Goal: Information Seeking & Learning: Learn about a topic

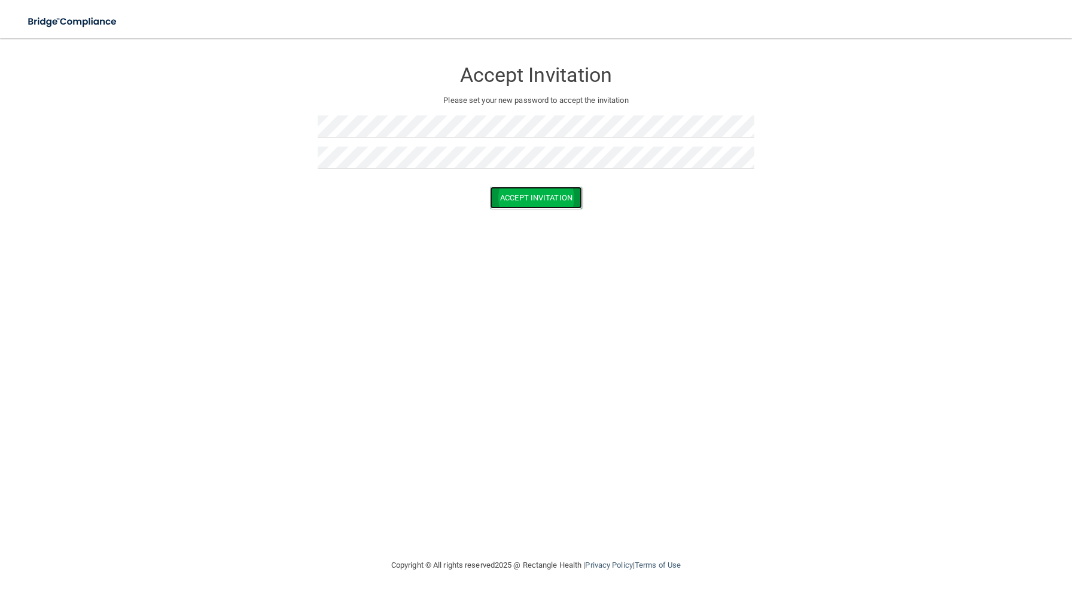
click at [540, 207] on button "Accept Invitation" at bounding box center [536, 198] width 92 height 22
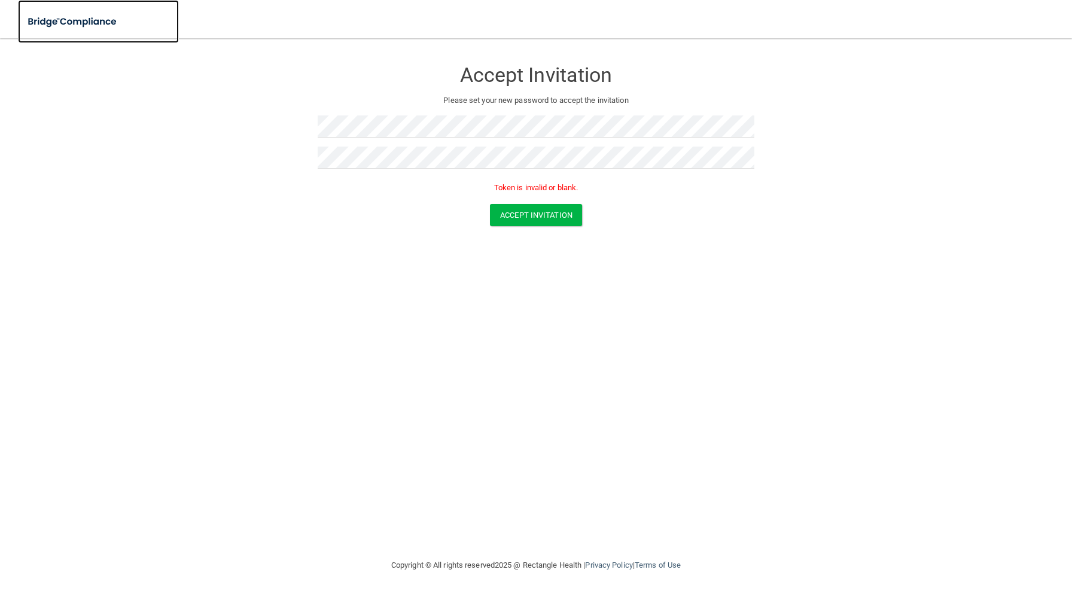
click at [66, 25] on img at bounding box center [73, 22] width 110 height 25
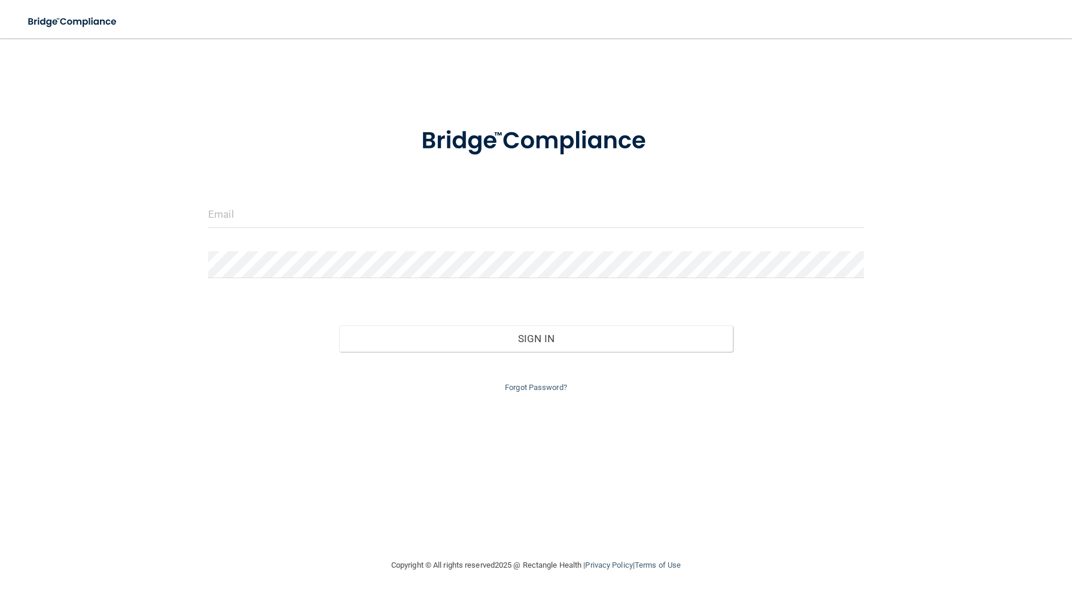
click at [223, 186] on form "Invalid email/password. You don't have permission to access that page. Sign In …" at bounding box center [536, 252] width 656 height 285
click at [236, 219] on input "email" at bounding box center [536, 214] width 656 height 27
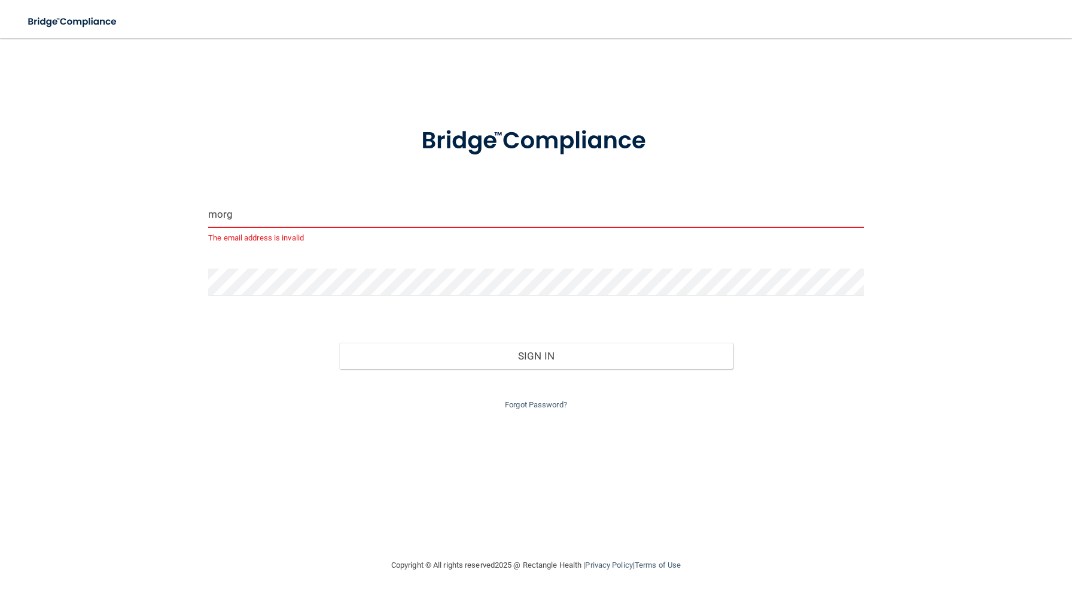
type input "[EMAIL_ADDRESS][DOMAIN_NAME]"
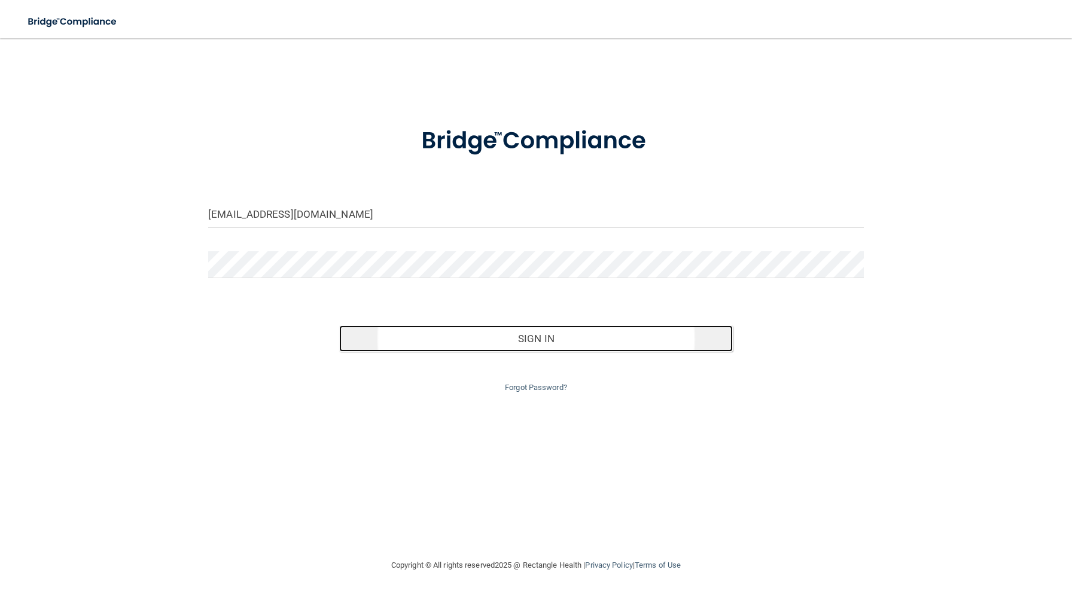
click at [541, 338] on button "Sign In" at bounding box center [535, 339] width 393 height 26
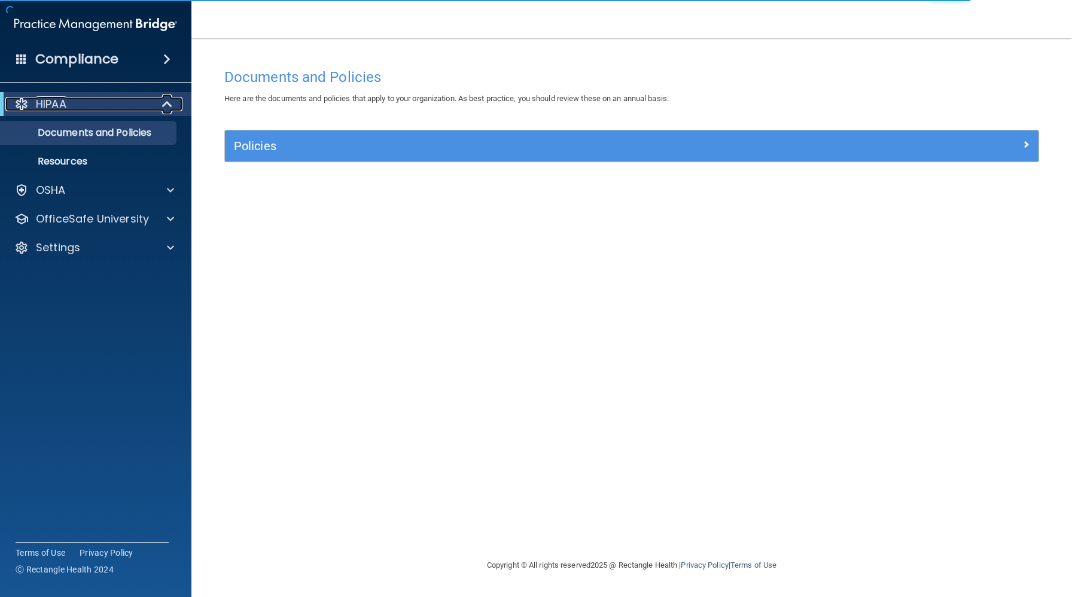
click at [137, 106] on div "HIPAA" at bounding box center [79, 104] width 148 height 14
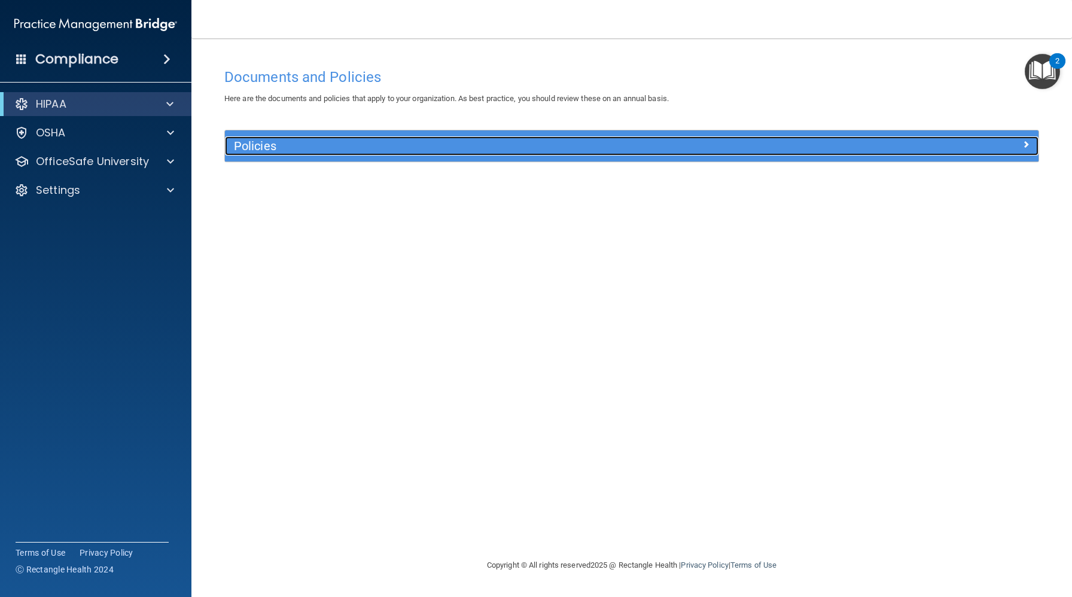
click at [1026, 145] on span at bounding box center [1026, 144] width 7 height 14
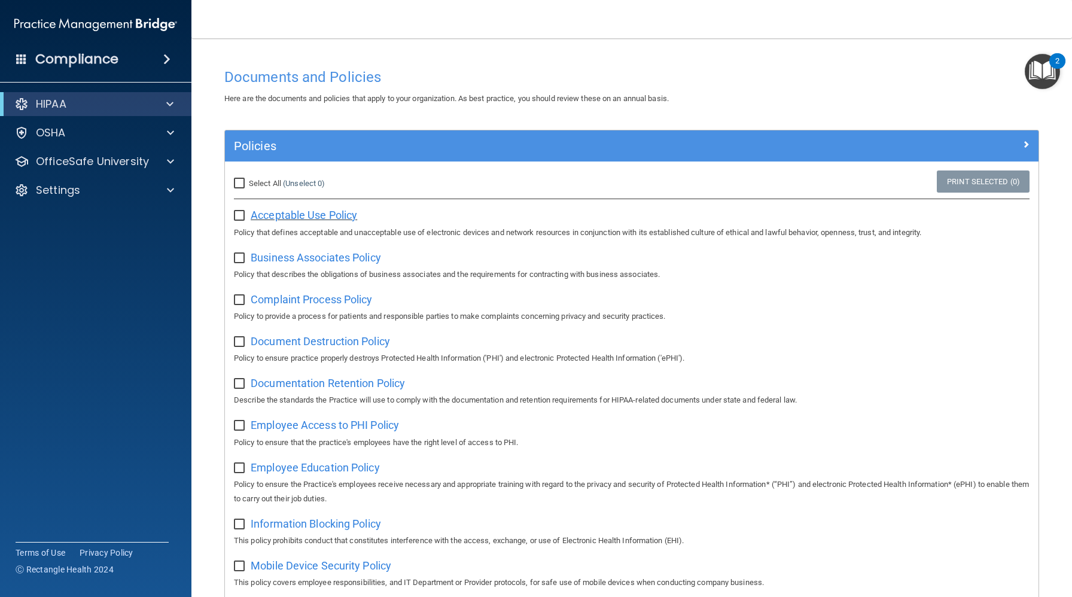
click at [316, 214] on span "Acceptable Use Policy" at bounding box center [304, 215] width 107 height 13
click at [236, 217] on input "checkbox" at bounding box center [241, 216] width 14 height 10
checkbox input "true"
click at [236, 265] on div "Business Associates Policy Policy that describes the obligations of business as…" at bounding box center [632, 265] width 796 height 34
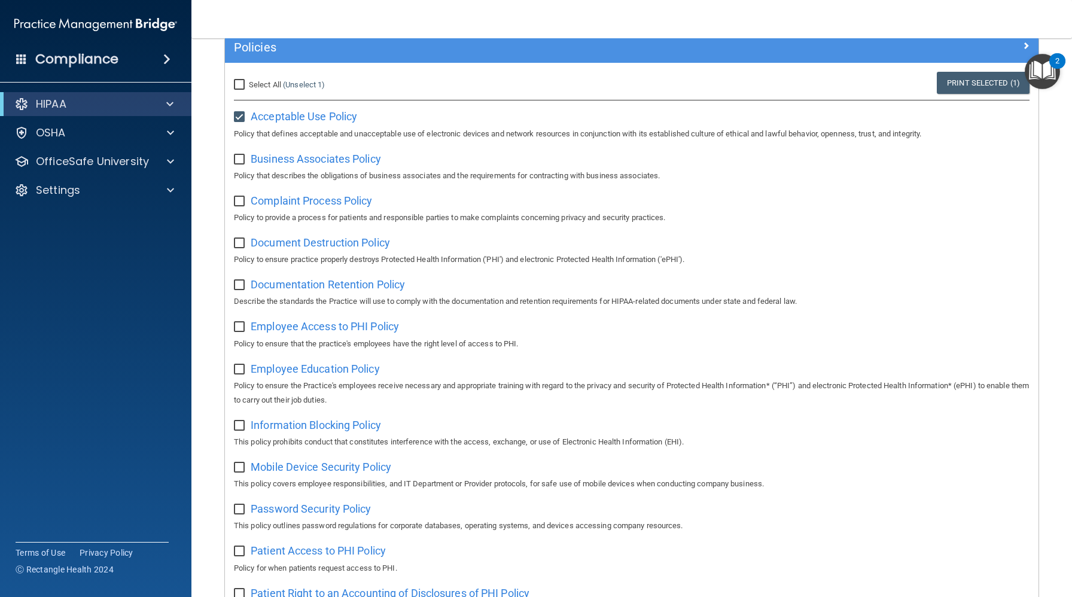
scroll to position [99, 0]
click at [240, 156] on input "checkbox" at bounding box center [241, 159] width 14 height 10
checkbox input "true"
click at [239, 203] on input "checkbox" at bounding box center [241, 201] width 14 height 10
checkbox input "true"
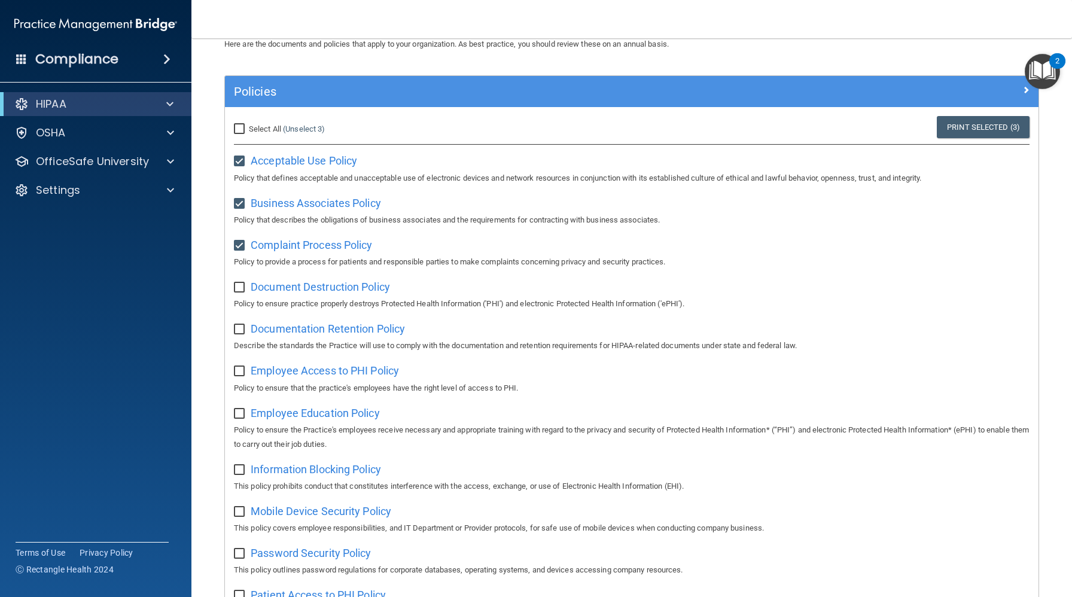
scroll to position [55, 0]
click at [287, 288] on span "Document Destruction Policy" at bounding box center [320, 286] width 139 height 13
click at [305, 288] on span "Document Destruction Policy" at bounding box center [320, 286] width 139 height 13
click at [271, 288] on span "Document Destruction Policy" at bounding box center [320, 286] width 139 height 13
click at [241, 287] on input "checkbox" at bounding box center [241, 287] width 14 height 10
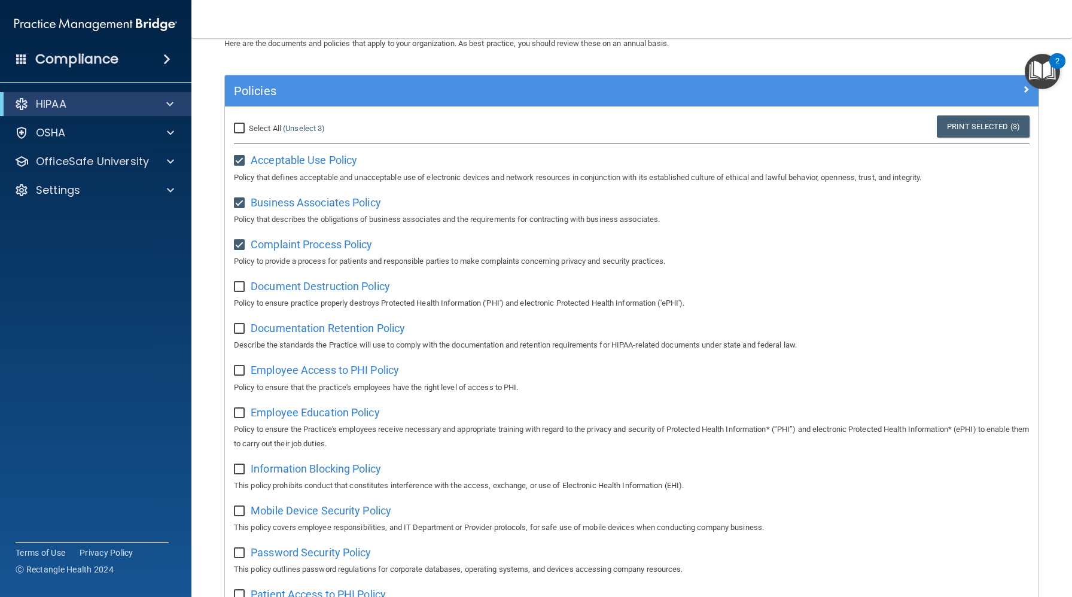
checkbox input "true"
click at [164, 139] on div at bounding box center [169, 133] width 30 height 14
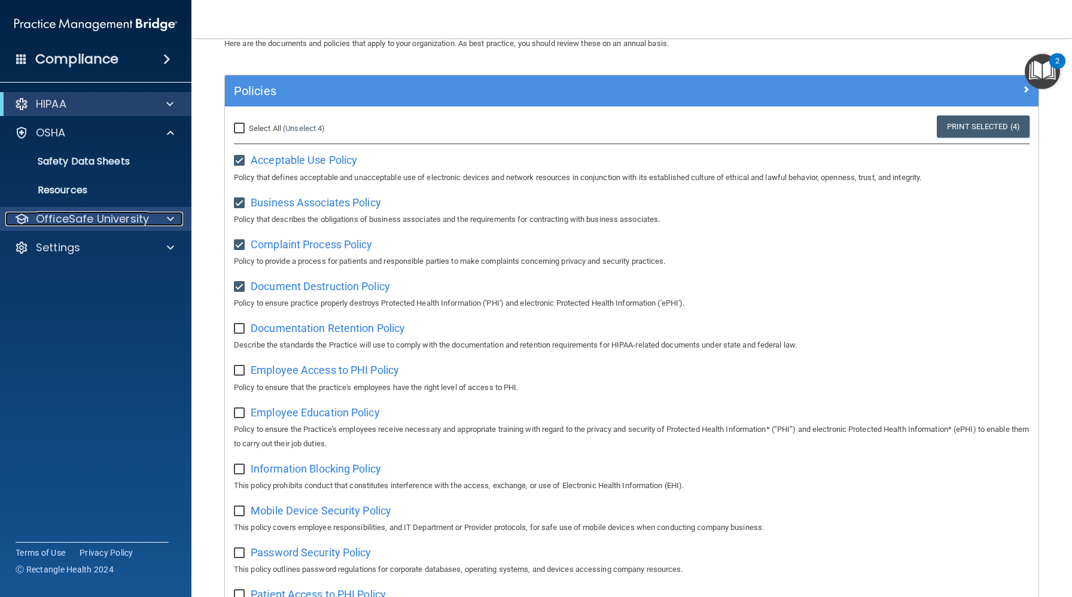
click at [155, 214] on div at bounding box center [169, 219] width 30 height 14
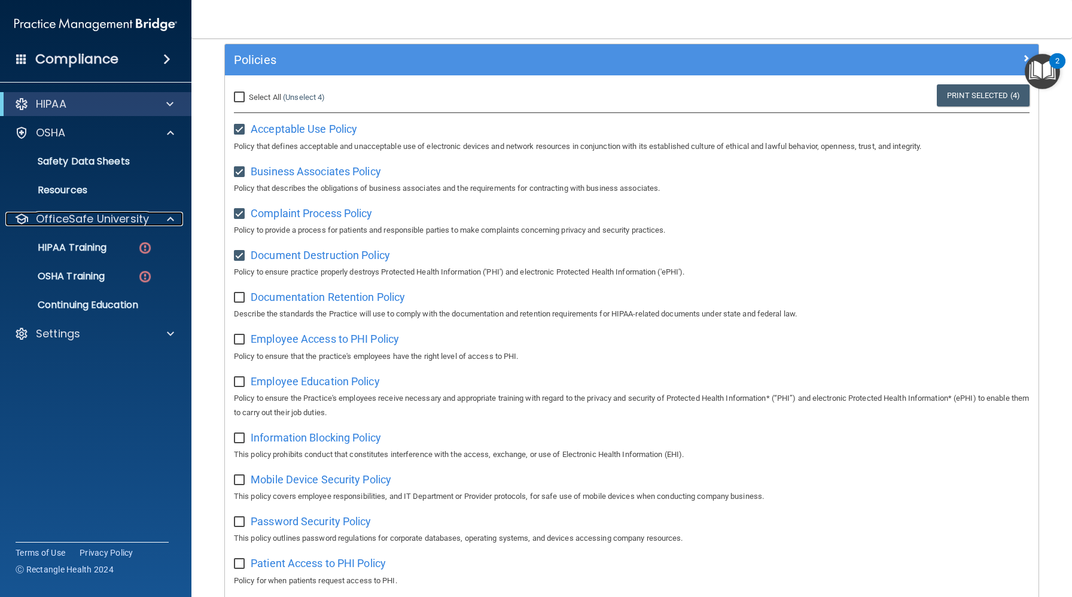
scroll to position [90, 0]
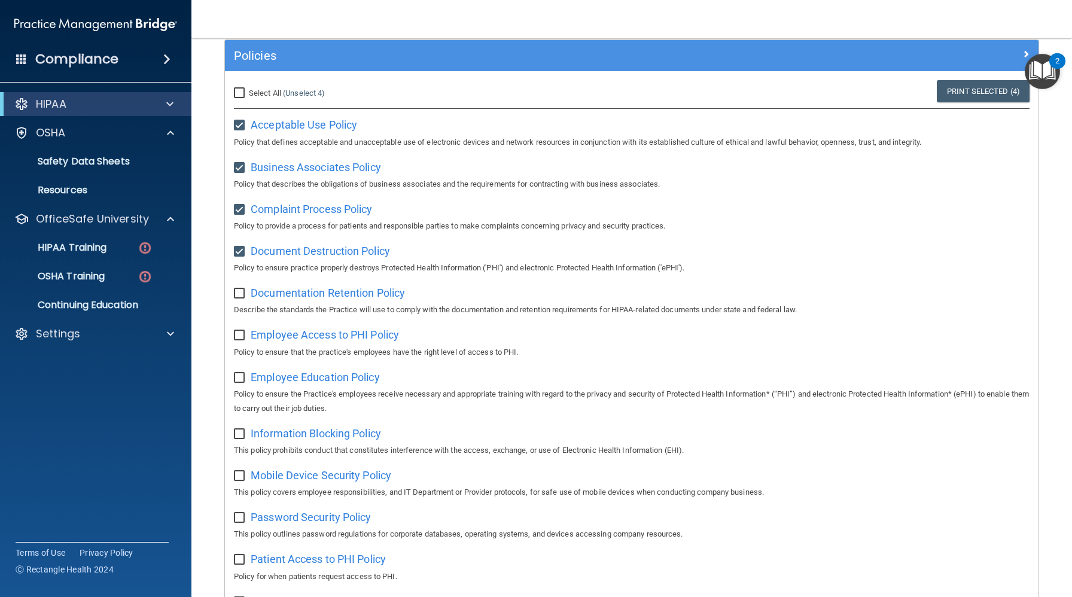
click at [239, 290] on input "checkbox" at bounding box center [241, 294] width 14 height 10
checkbox input "true"
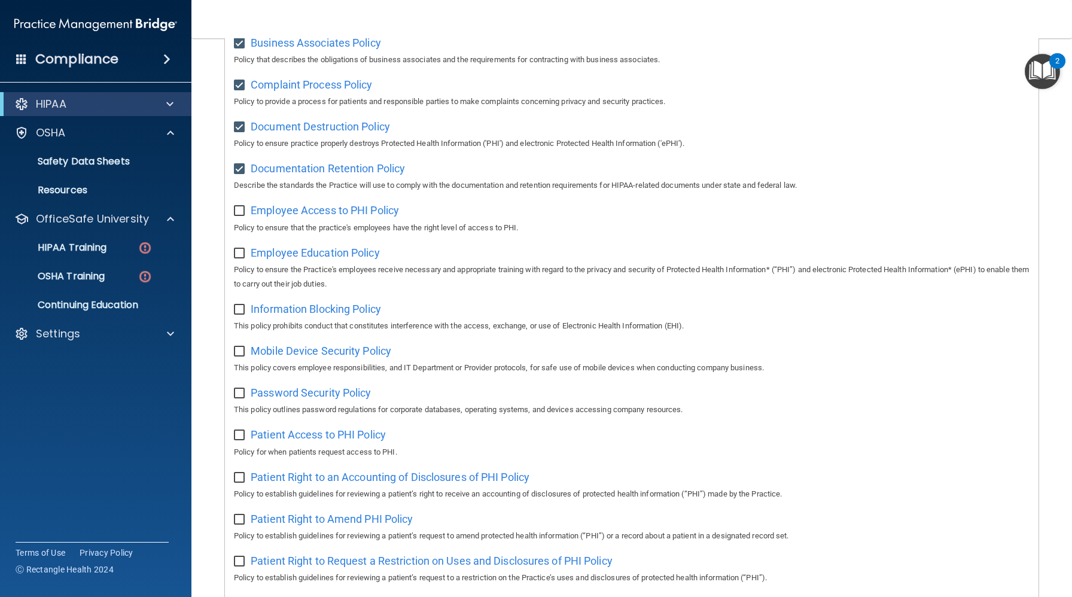
scroll to position [0, 0]
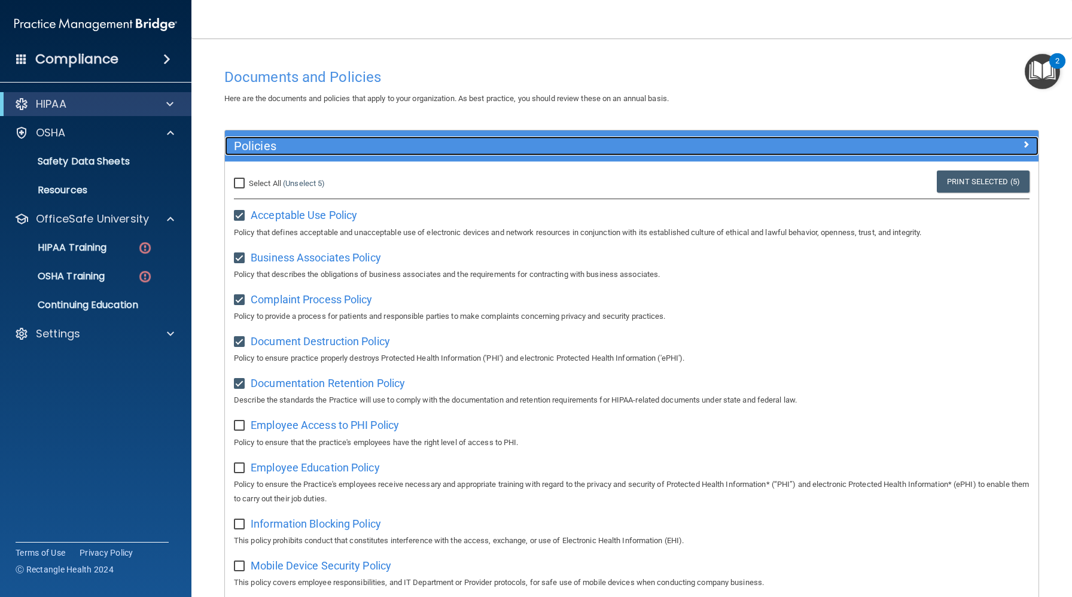
click at [271, 140] on h5 "Policies" at bounding box center [530, 145] width 593 height 13
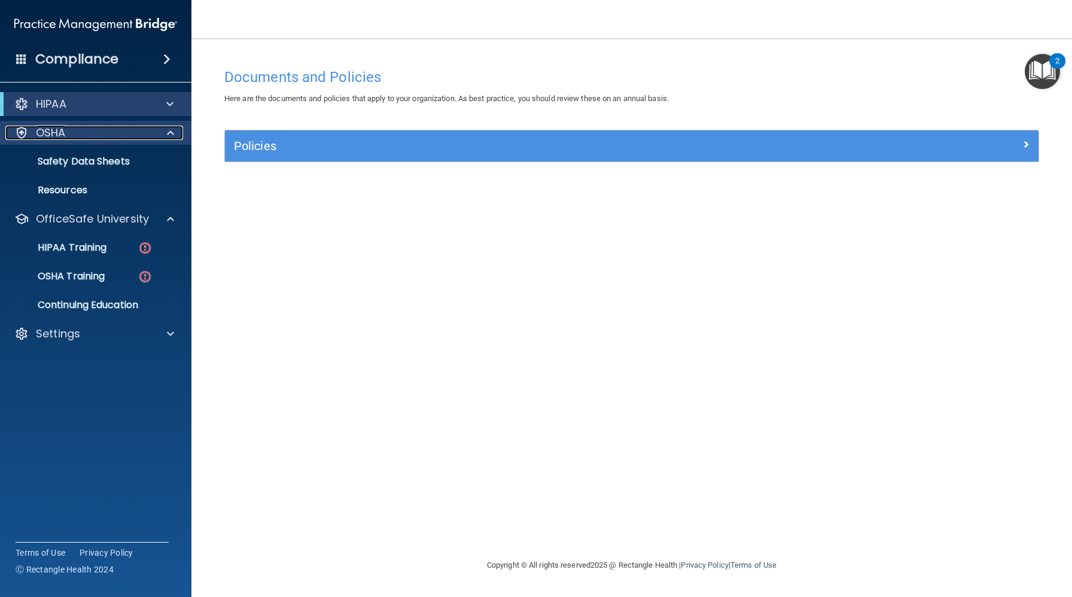
click at [111, 132] on div "OSHA" at bounding box center [79, 133] width 148 height 14
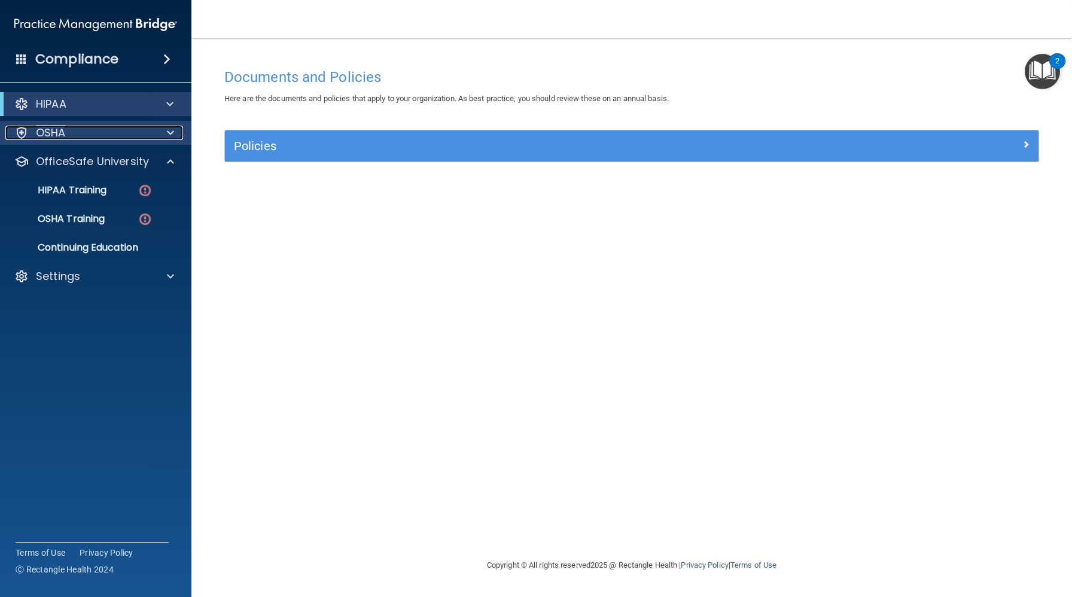
click at [102, 135] on div "OSHA" at bounding box center [79, 133] width 148 height 14
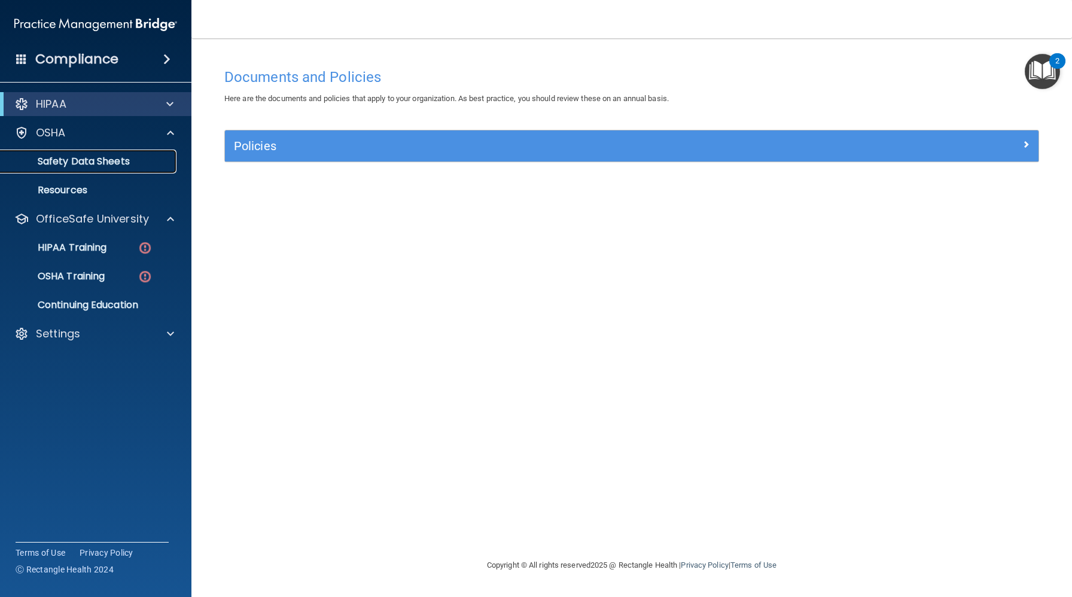
click at [98, 163] on p "Safety Data Sheets" at bounding box center [89, 162] width 163 height 12
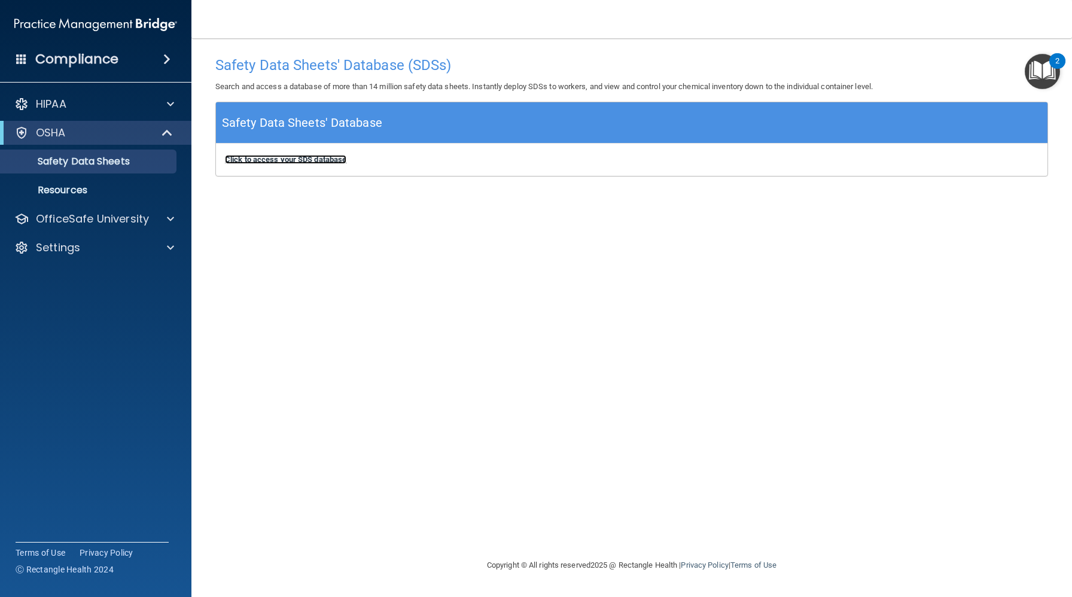
click at [326, 161] on b "Click to access your SDS database" at bounding box center [285, 159] width 121 height 9
click at [106, 186] on p "Resources" at bounding box center [89, 190] width 163 height 12
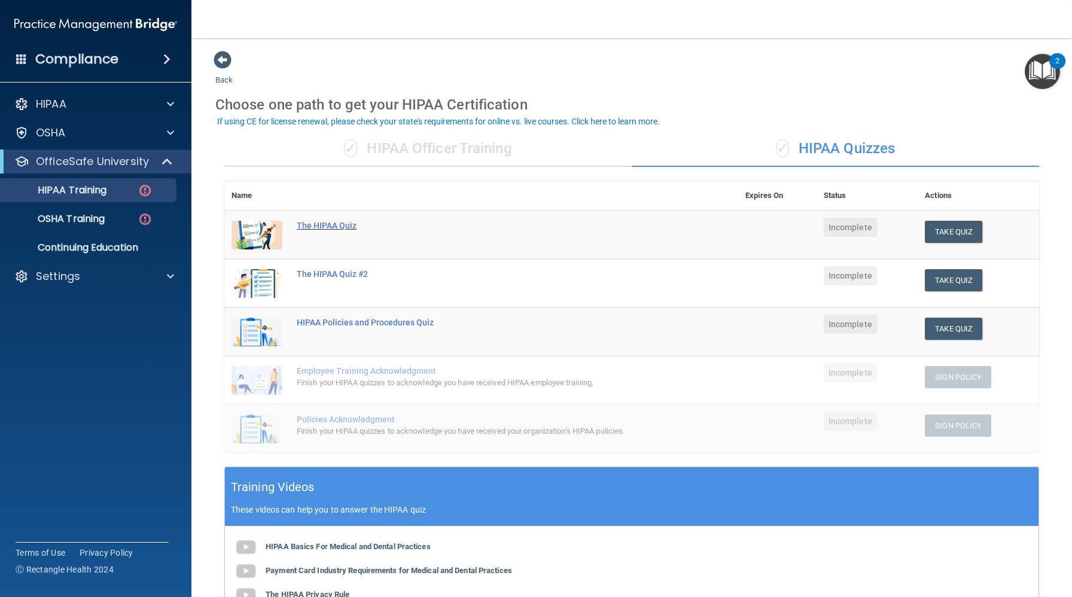
click at [351, 224] on div "The HIPAA Quiz" at bounding box center [488, 226] width 382 height 10
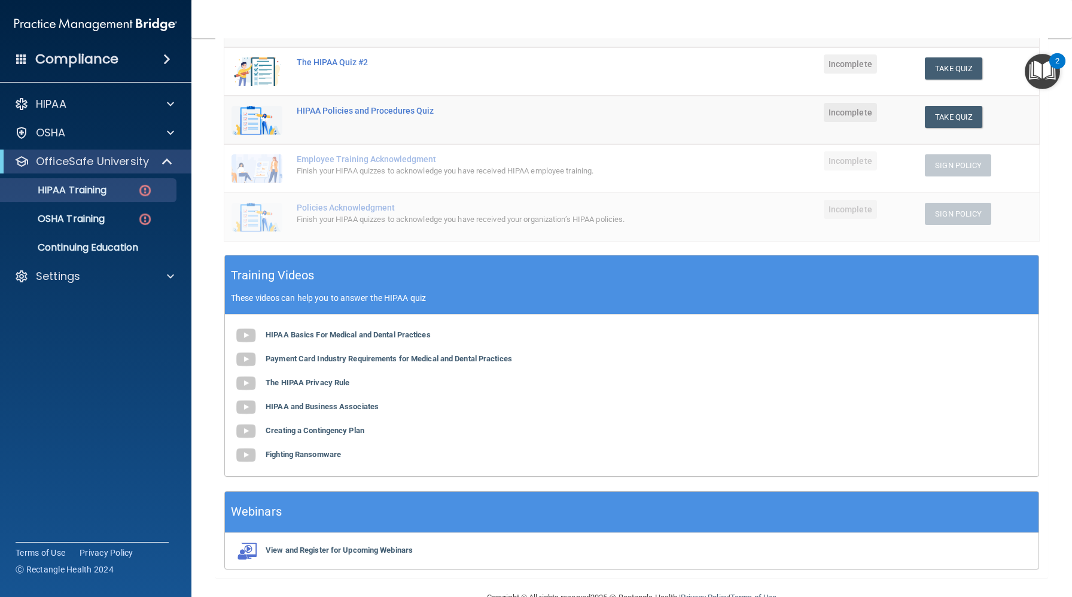
scroll to position [241, 0]
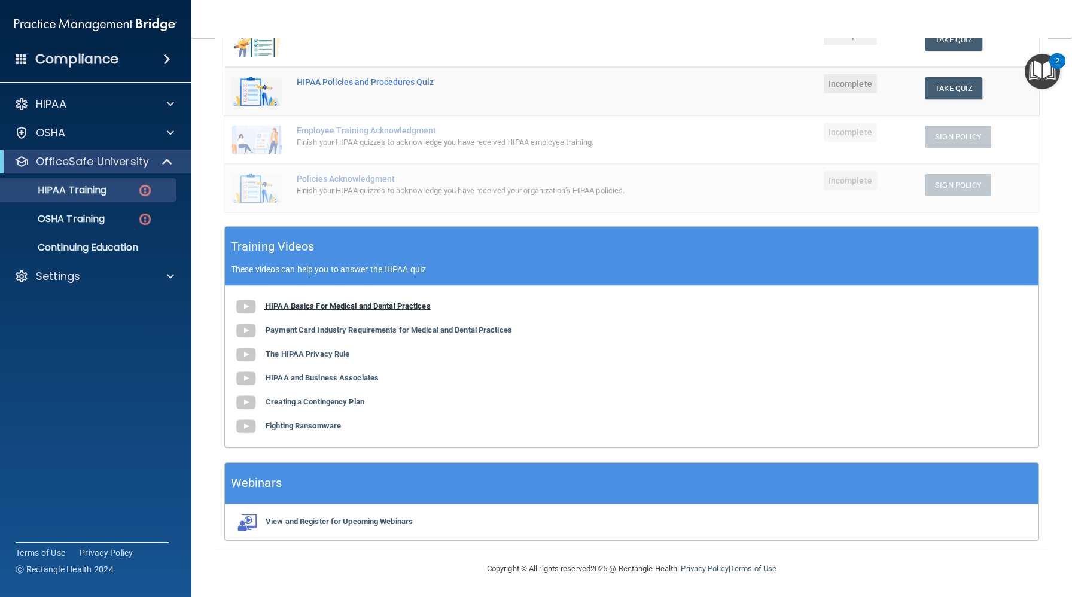
click at [289, 305] on b "HIPAA Basics For Medical and Dental Practices" at bounding box center [348, 306] width 165 height 9
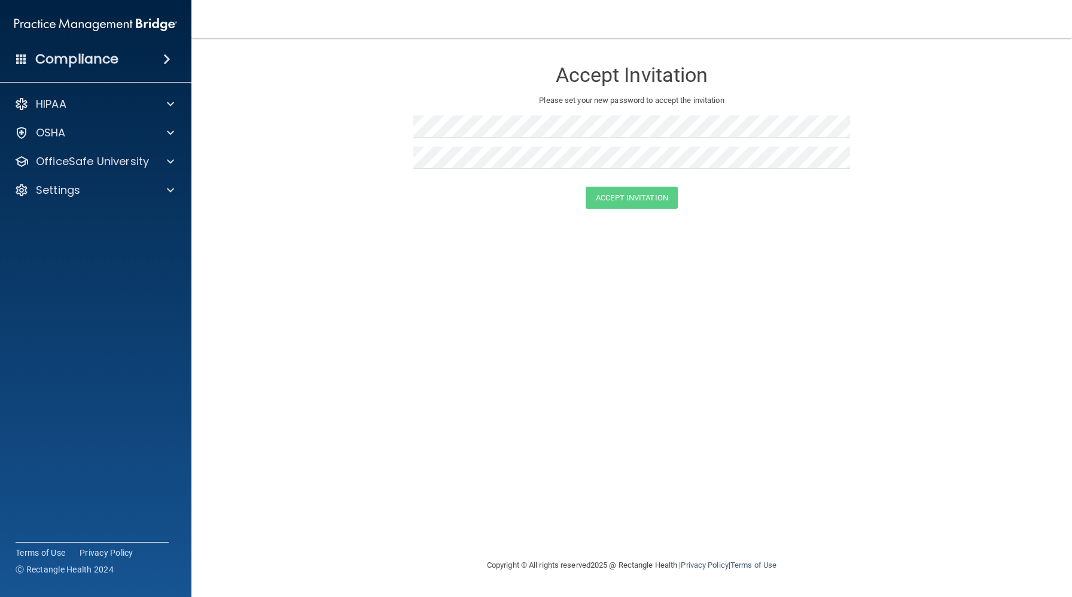
click at [154, 19] on img at bounding box center [95, 25] width 163 height 24
click at [102, 59] on h4 "Compliance" at bounding box center [76, 59] width 83 height 17
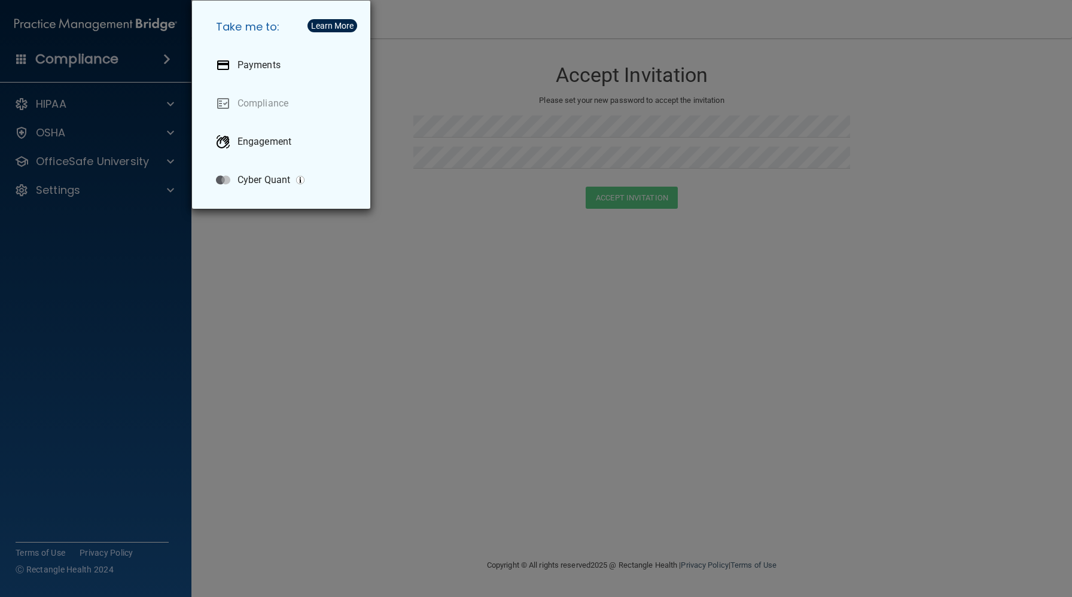
click at [111, 122] on div "Take me to: Payments Compliance Engagement Cyber Quant" at bounding box center [536, 298] width 1072 height 597
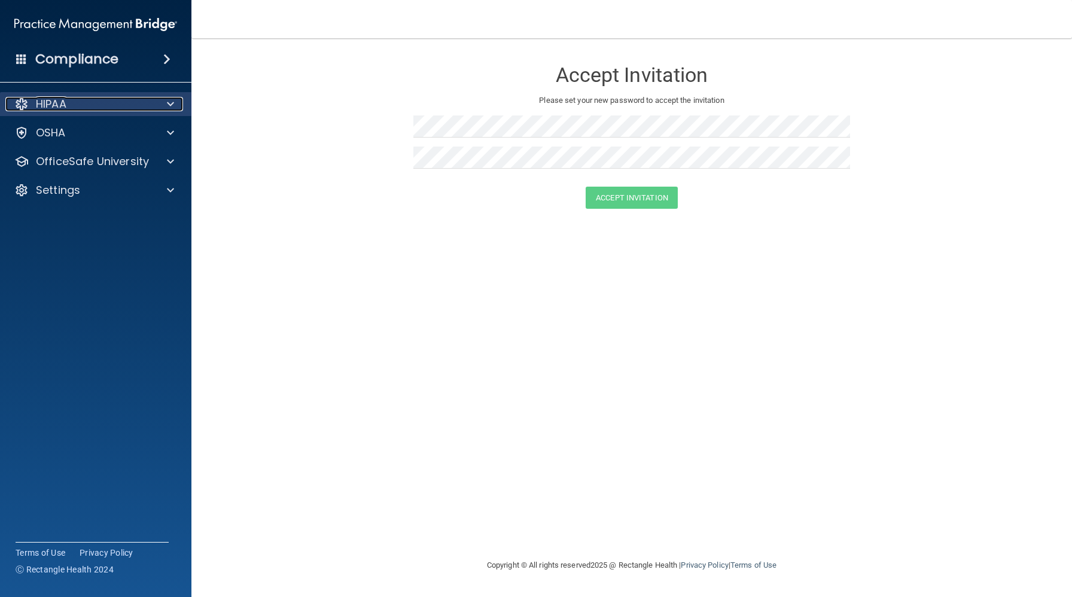
click at [83, 104] on div "HIPAA" at bounding box center [79, 104] width 148 height 14
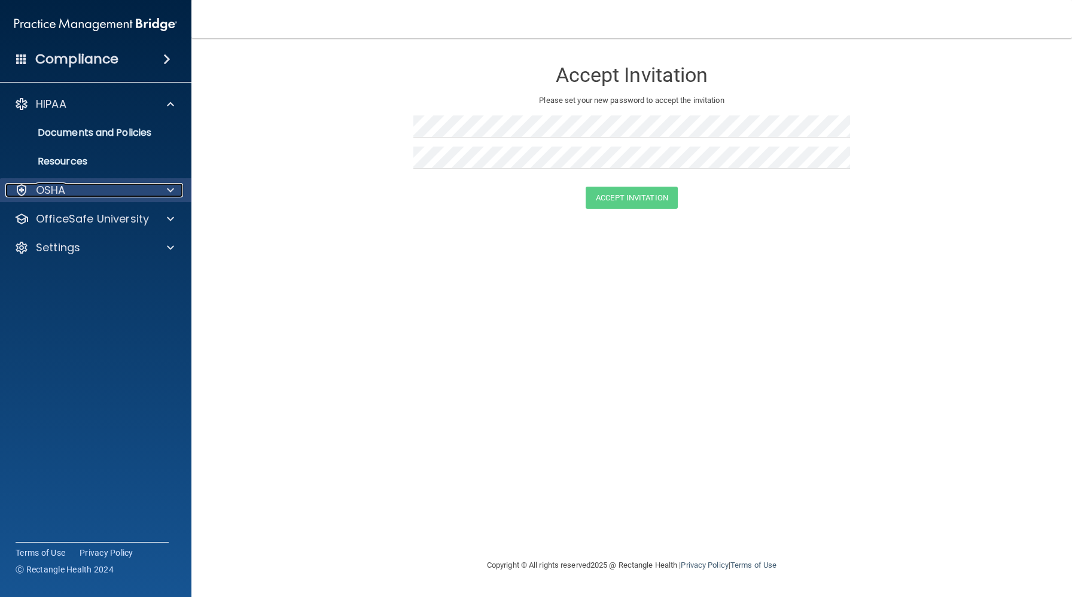
click at [77, 195] on div "OSHA" at bounding box center [79, 190] width 148 height 14
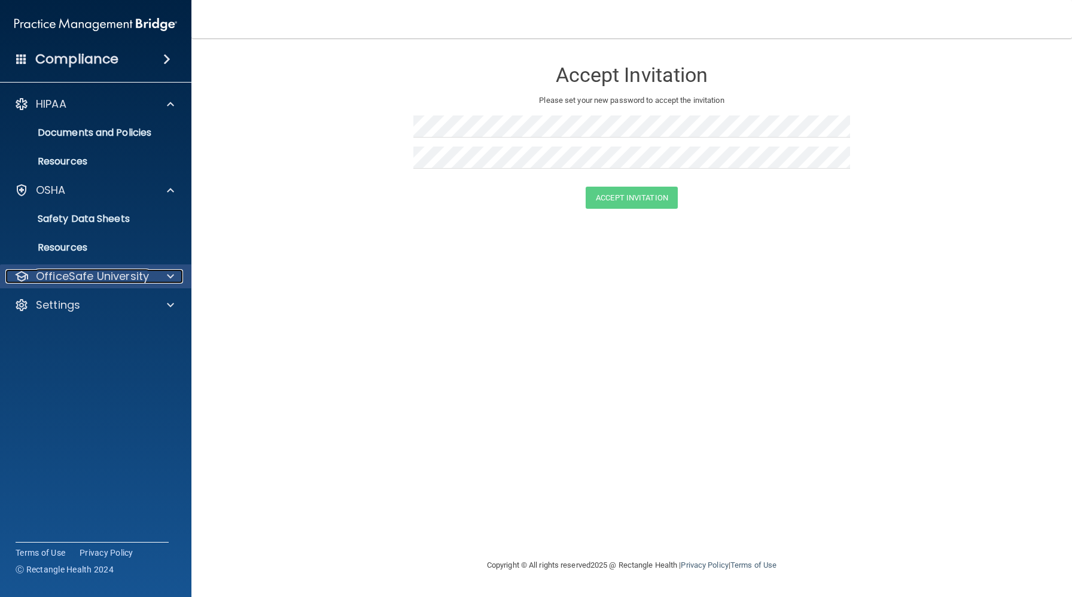
click at [81, 272] on p "OfficeSafe University" at bounding box center [92, 276] width 113 height 14
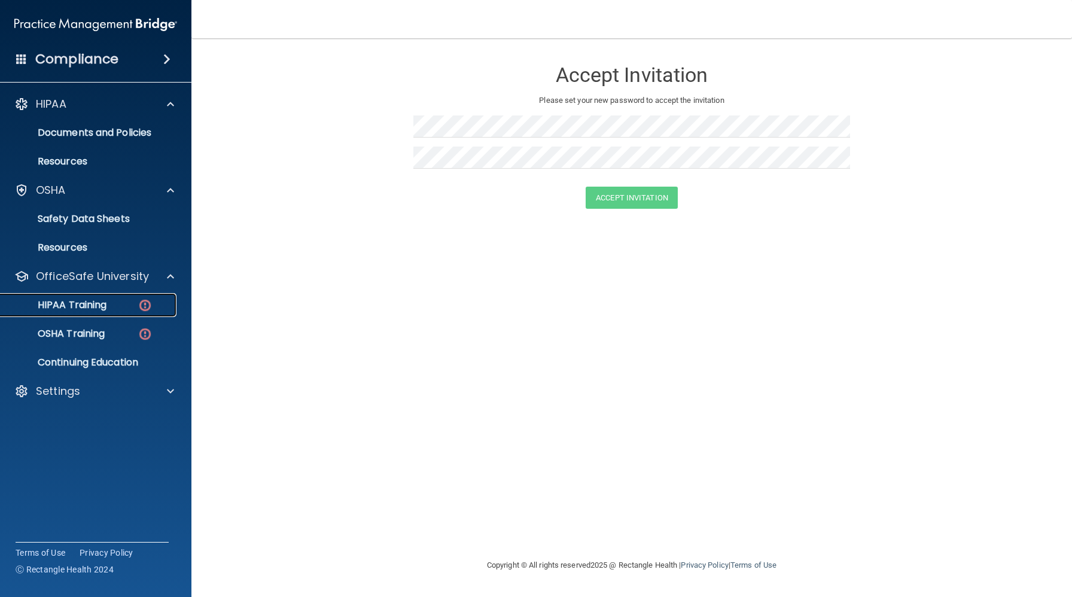
click at [79, 306] on p "HIPAA Training" at bounding box center [57, 305] width 99 height 12
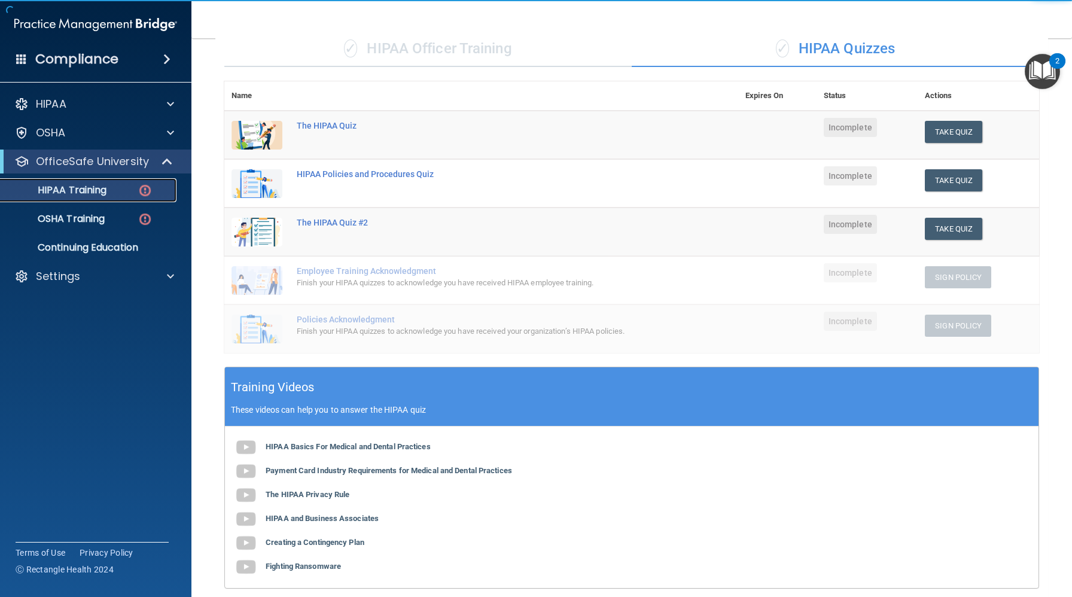
scroll to position [125, 0]
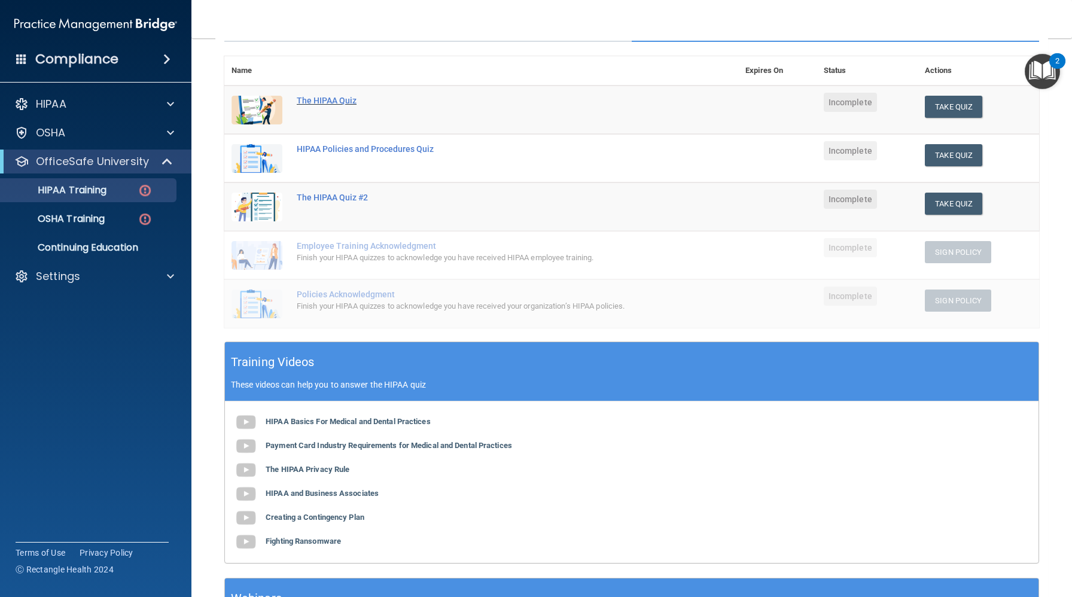
click at [335, 98] on div "The HIPAA Quiz" at bounding box center [488, 101] width 382 height 10
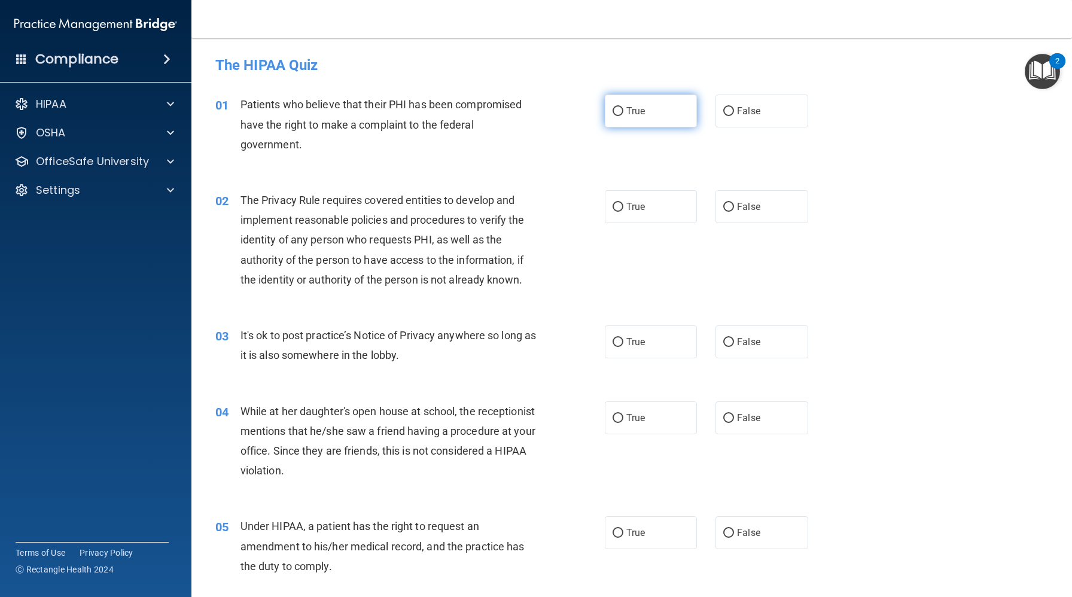
click at [632, 113] on span "True" at bounding box center [636, 110] width 19 height 11
click at [624, 113] on input "True" at bounding box center [618, 111] width 11 height 9
radio input "true"
